Goal: Find specific page/section: Find specific page/section

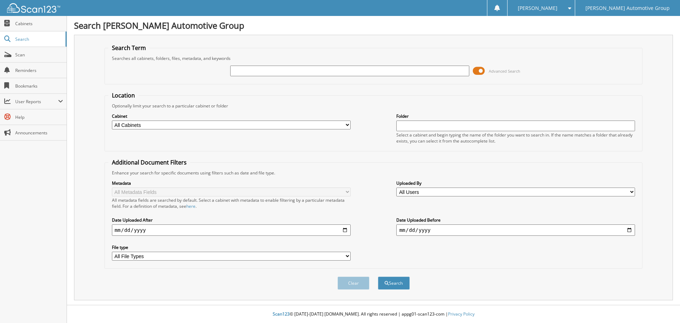
click at [313, 68] on input "text" at bounding box center [349, 71] width 239 height 11
type input "PM2374"
click at [323, 56] on div "Searches all cabinets, folders, files, metadata, and keywords" at bounding box center [373, 58] width 530 height 6
click at [394, 286] on button "Search" at bounding box center [394, 282] width 32 height 13
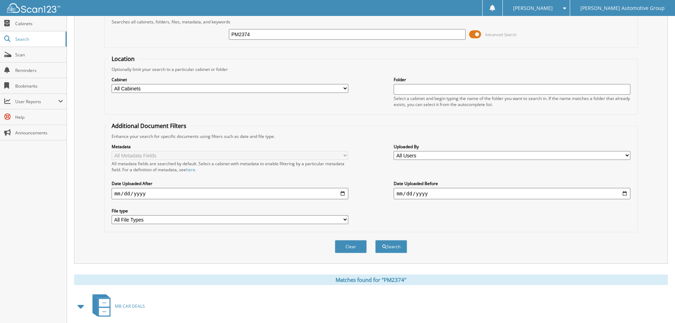
scroll to position [101, 0]
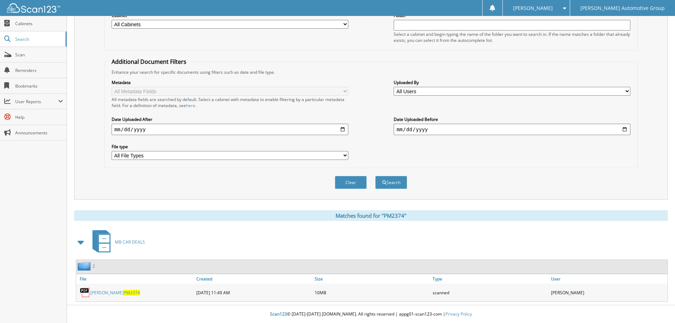
click at [115, 296] on div "TAYLOR, RAYMOND PM2374" at bounding box center [135, 292] width 118 height 14
click at [116, 293] on link "TAYLOR, RAYMOND PM2374" at bounding box center [115, 292] width 50 height 6
